Goal: Information Seeking & Learning: Learn about a topic

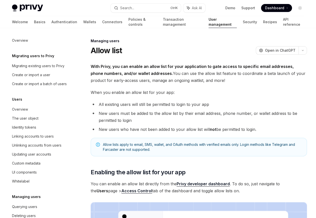
scroll to position [71, 0]
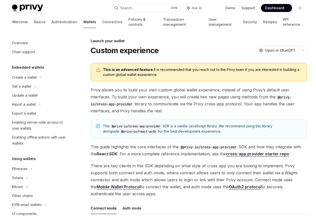
scroll to position [229, 0]
